Goal: Task Accomplishment & Management: Manage account settings

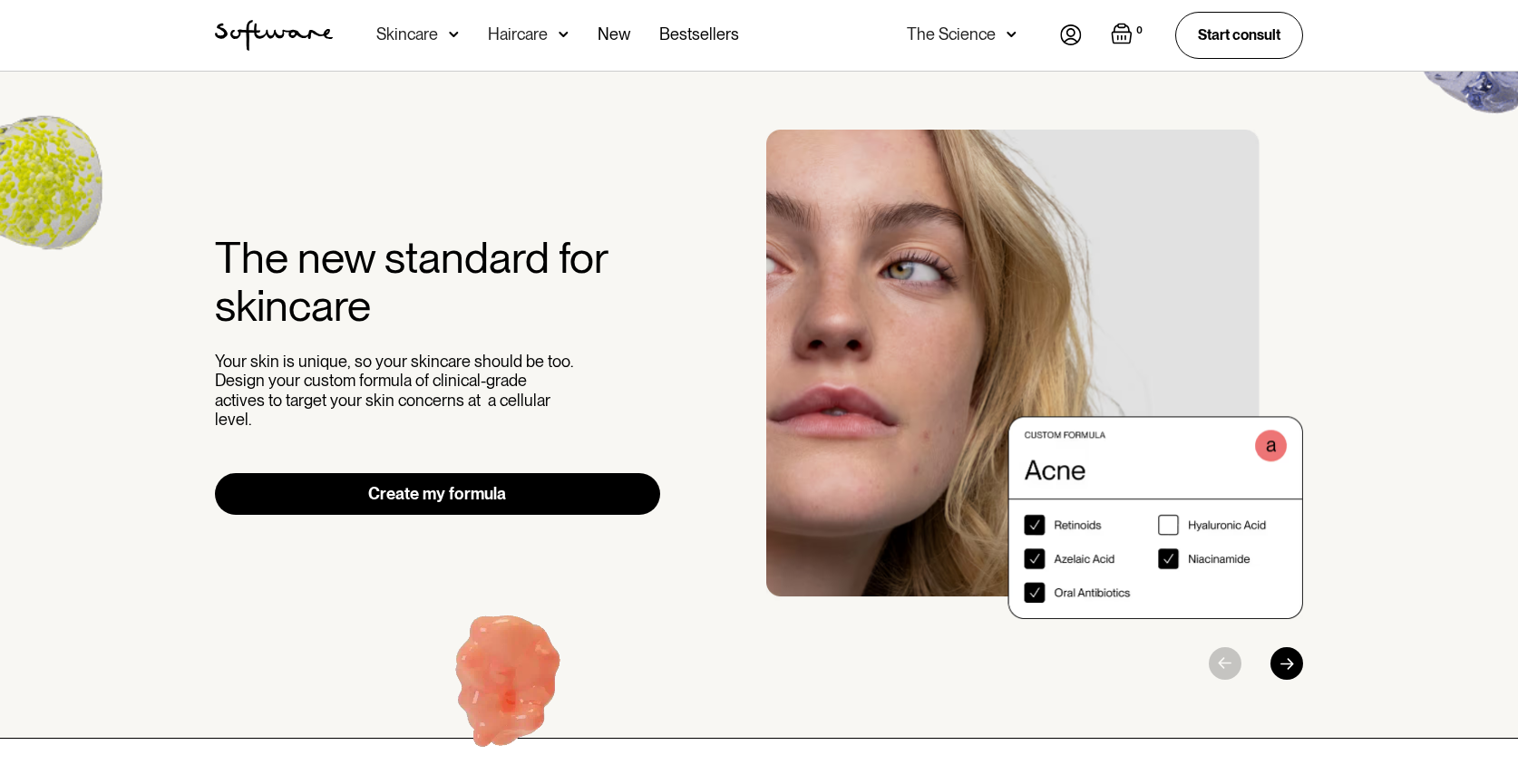
click at [1073, 32] on img at bounding box center [1071, 34] width 22 height 21
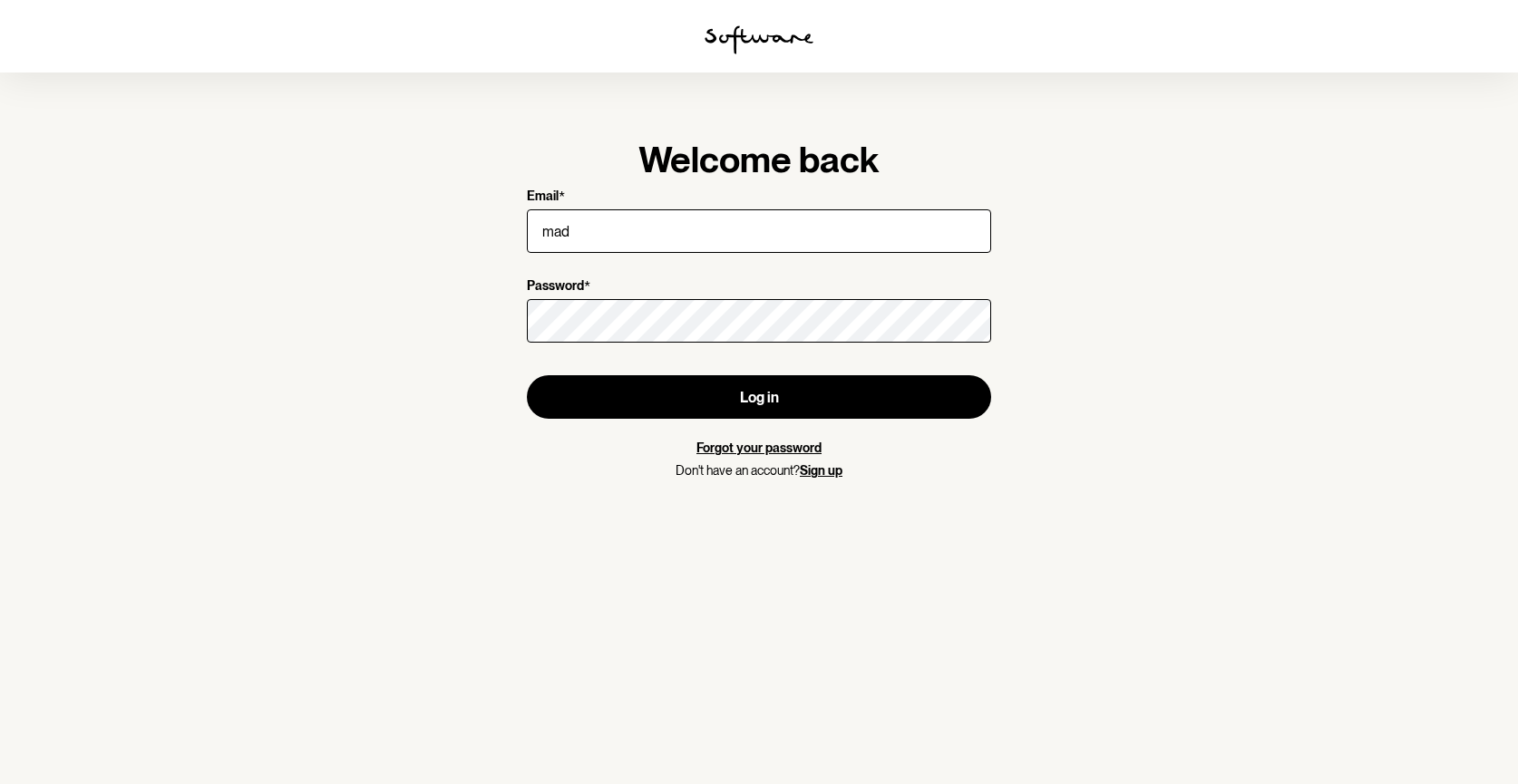
type input "madlyn.lynagh1@gmail.com"
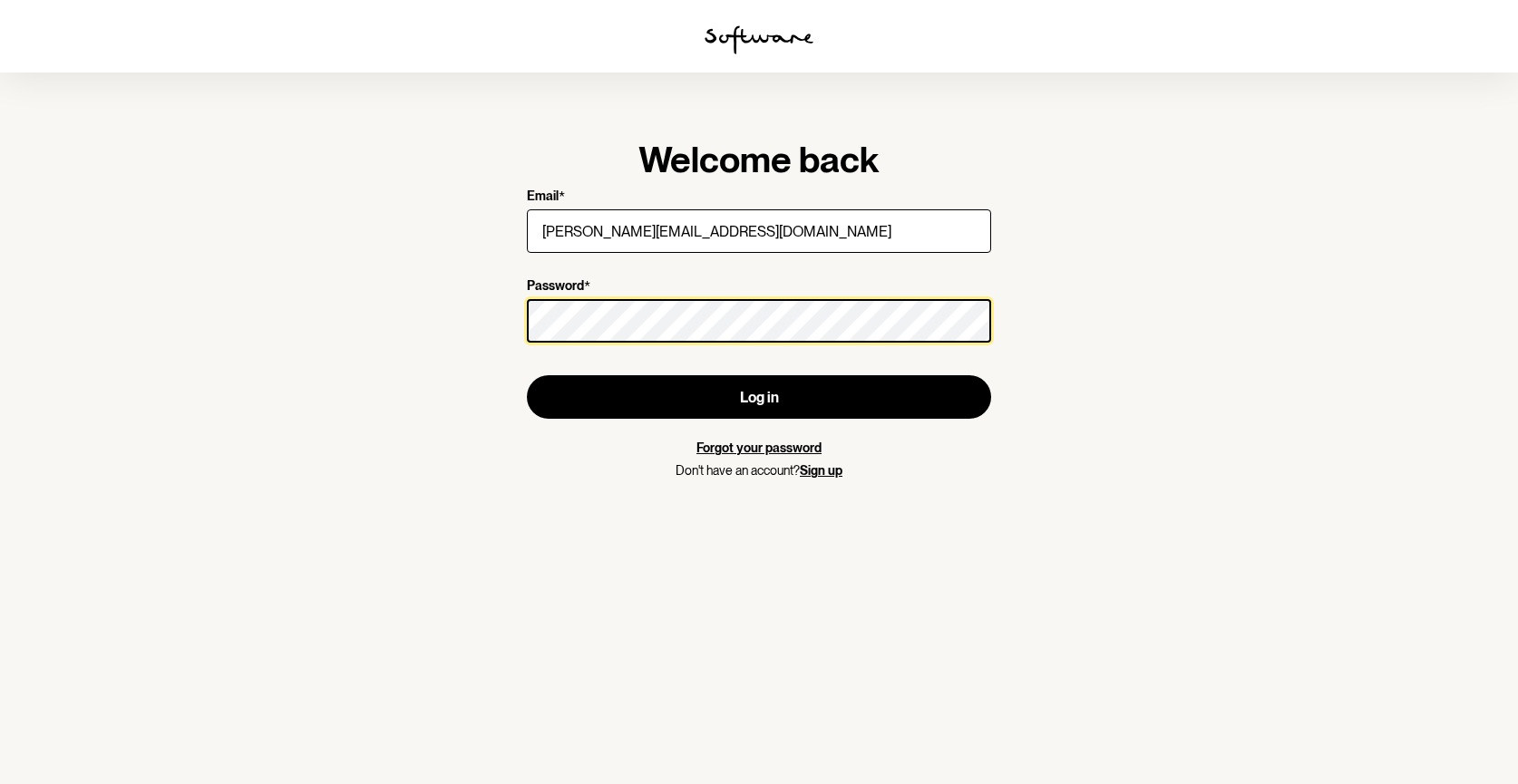
click at [527, 375] on button "Log in" at bounding box center [759, 397] width 464 height 43
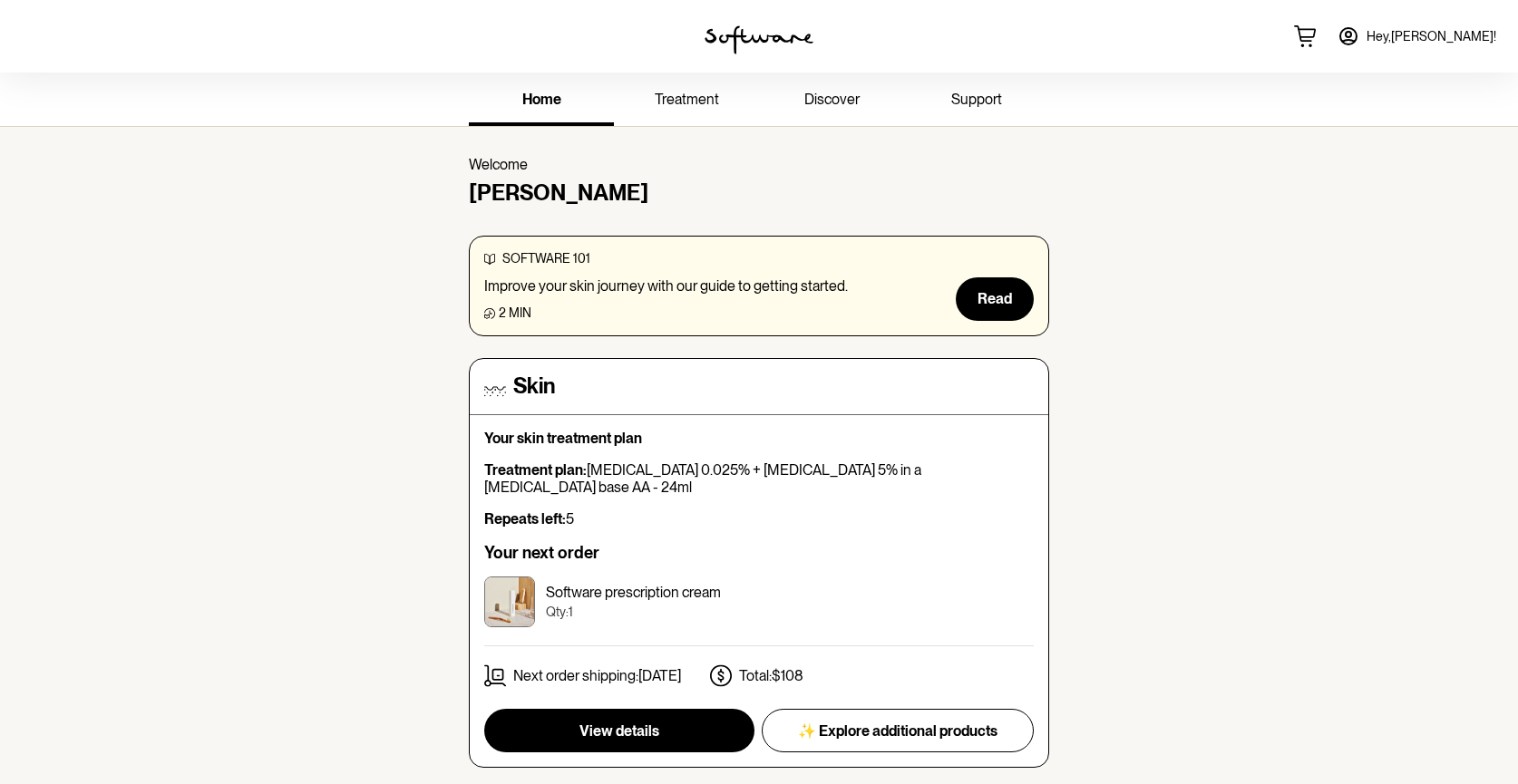
click at [695, 101] on span "treatment" at bounding box center [687, 99] width 65 height 18
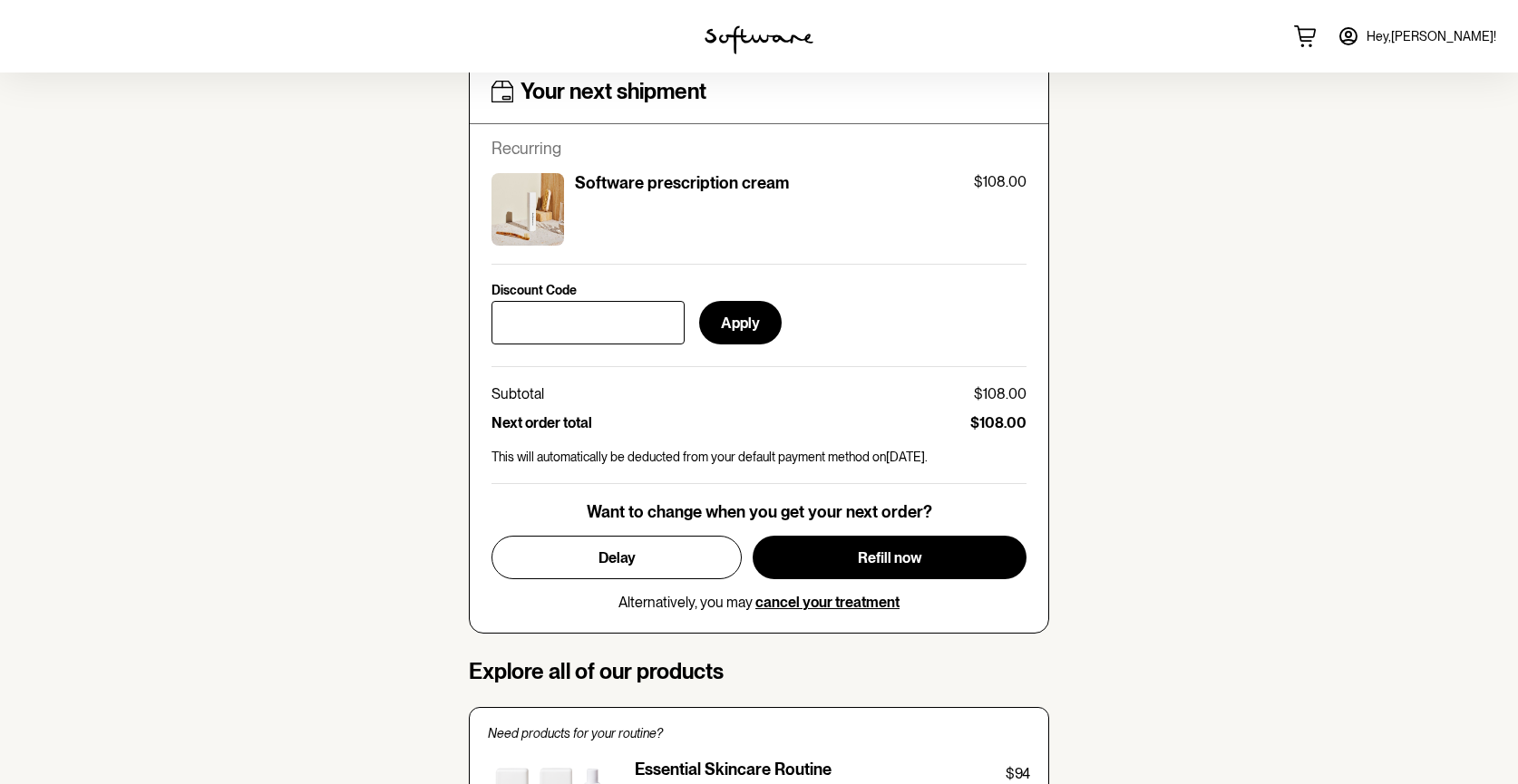
scroll to position [767, 0]
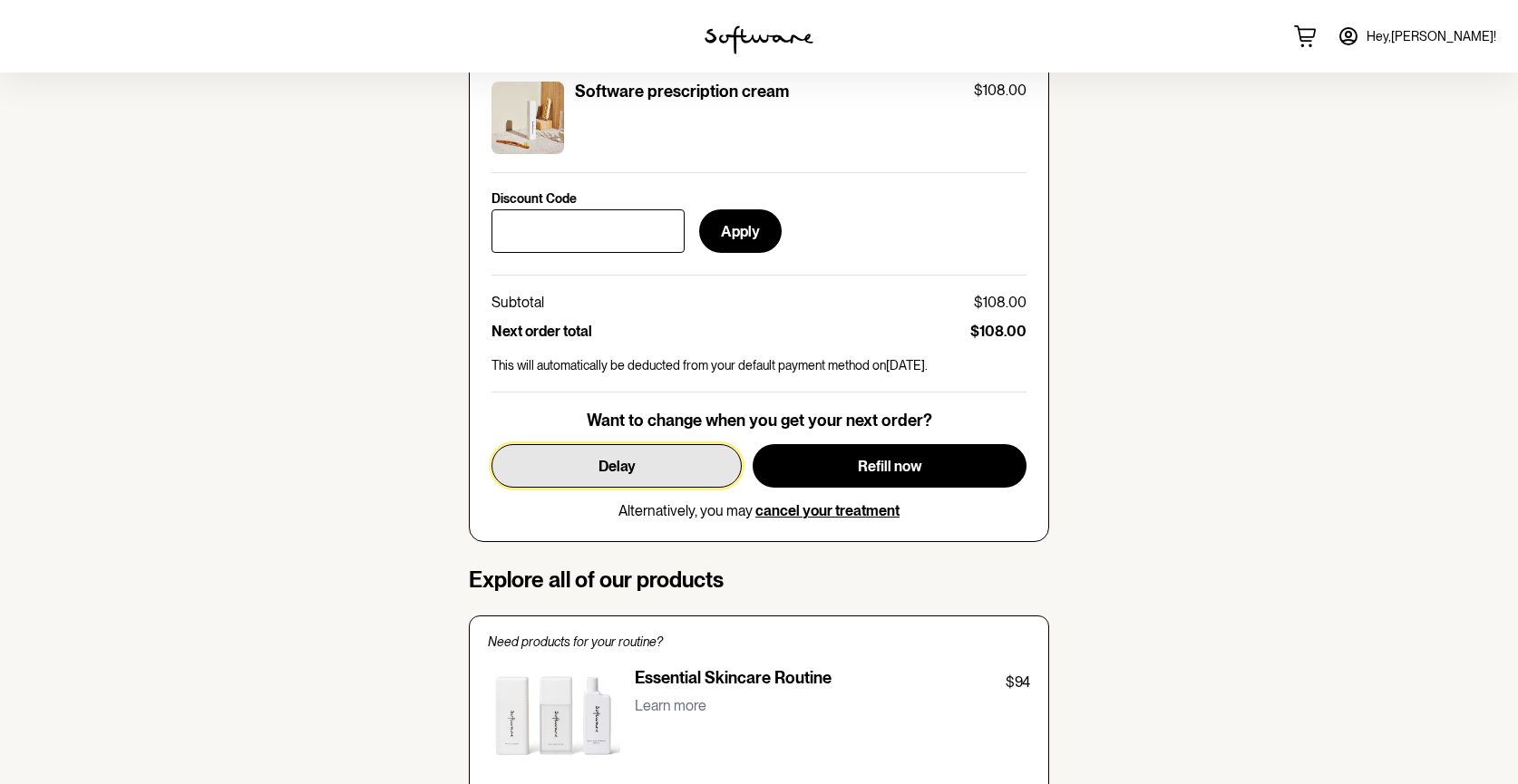
click at [685, 475] on button "Delay" at bounding box center [616, 465] width 251 height 43
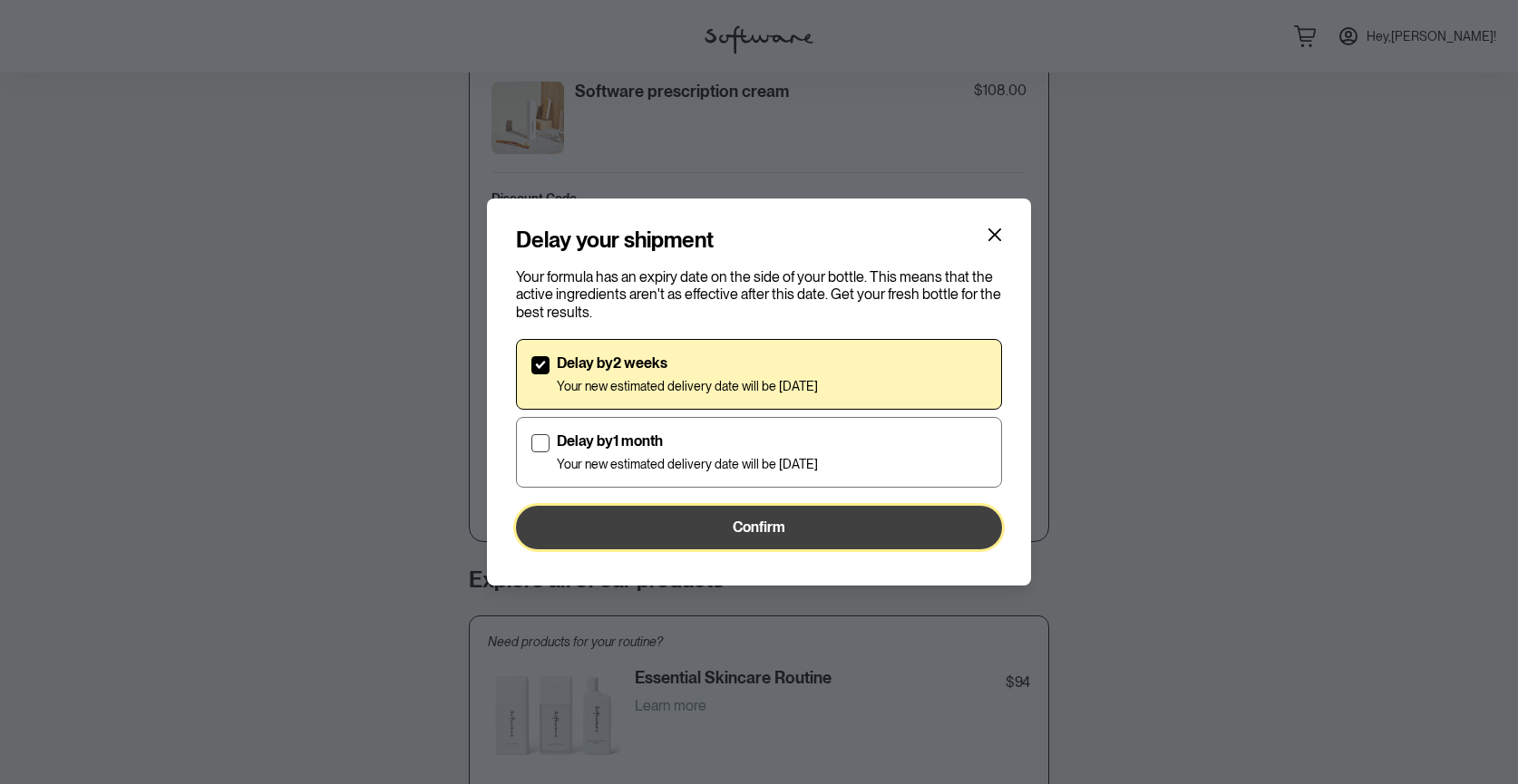
click at [689, 526] on button "Confirm" at bounding box center [759, 527] width 486 height 43
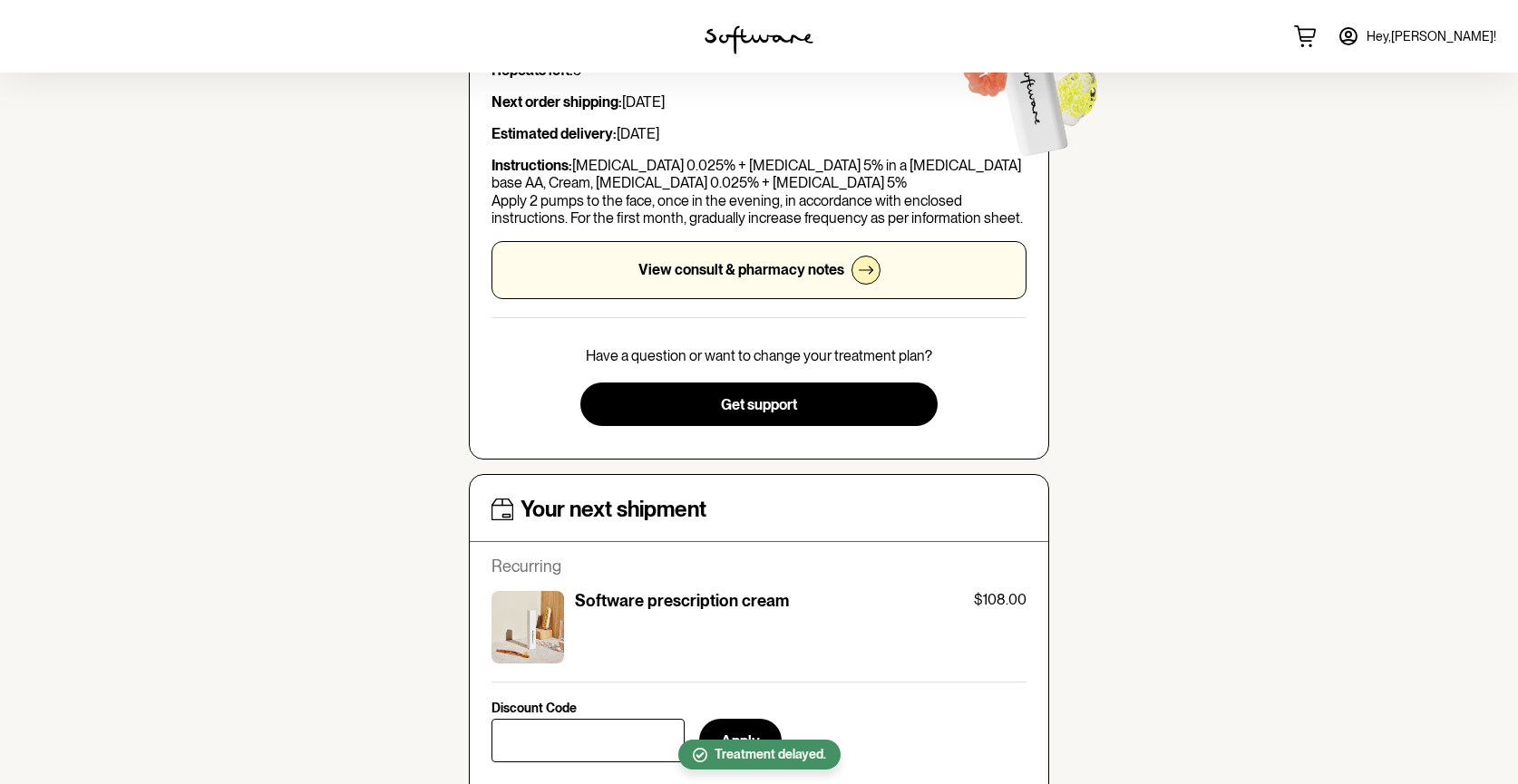
scroll to position [0, 0]
